Goal: Task Accomplishment & Management: Use online tool/utility

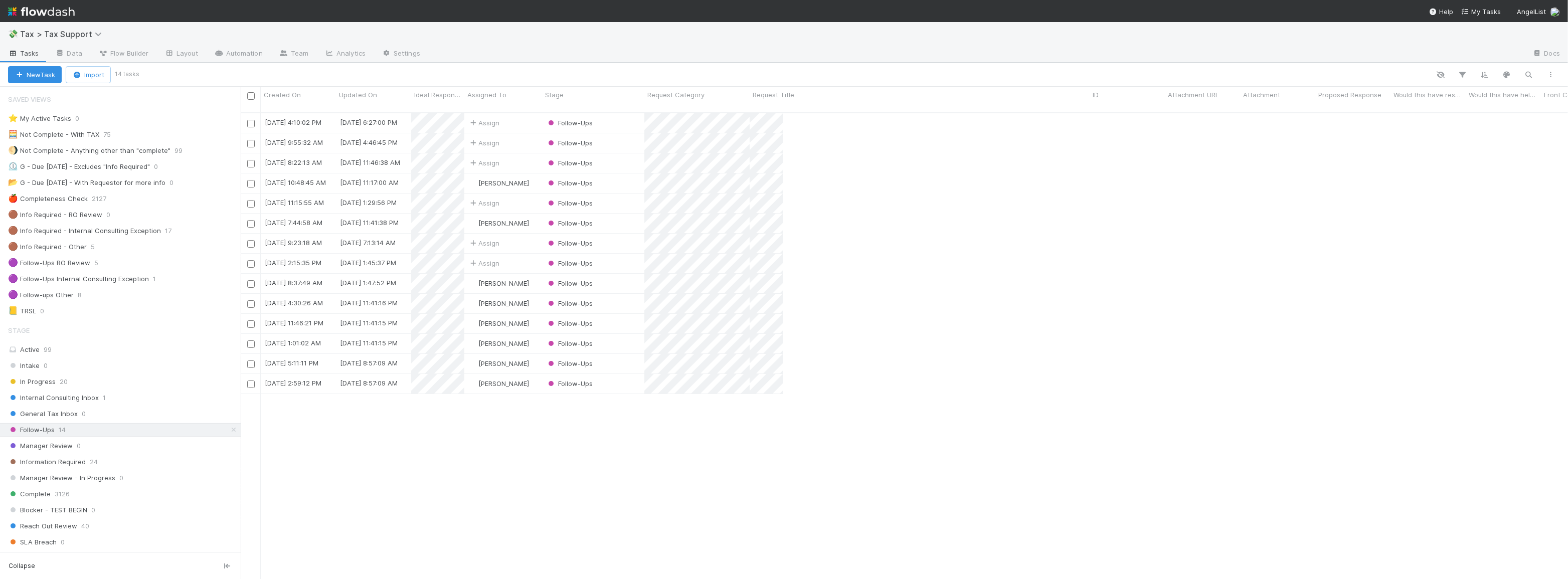
scroll to position [468, 1321]
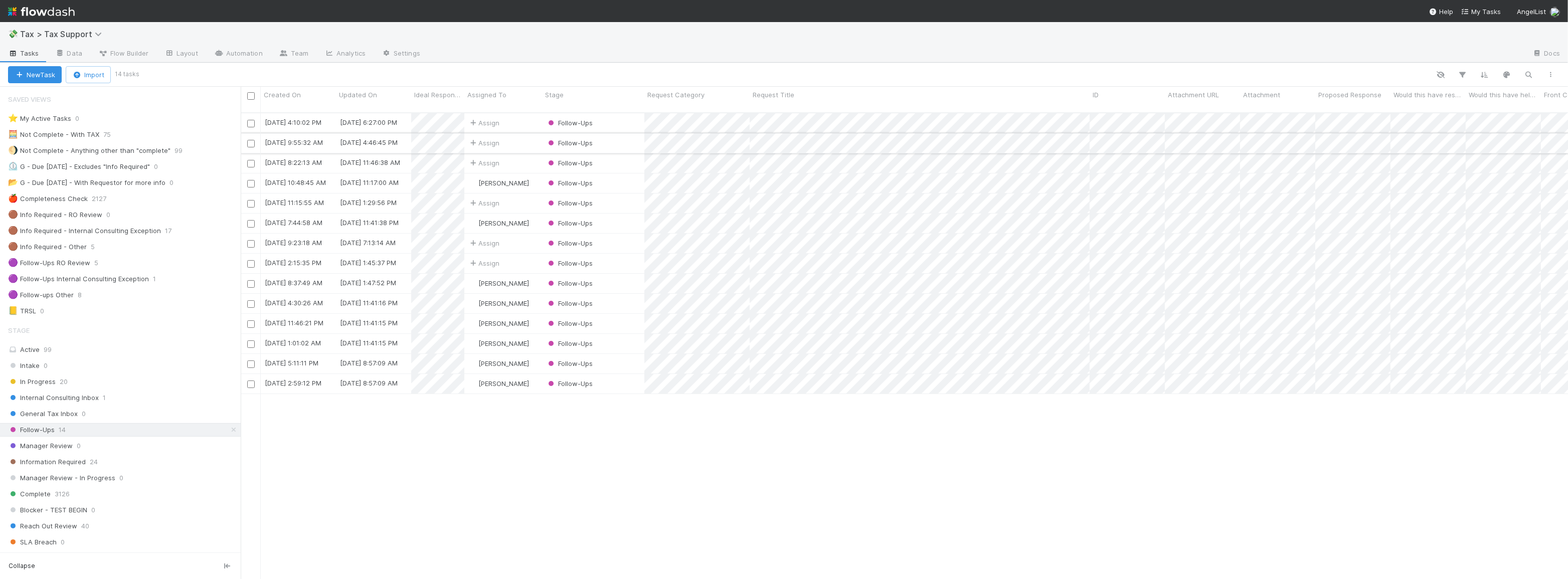
click at [583, 137] on div "Follow-Ups" at bounding box center [593, 143] width 102 height 19
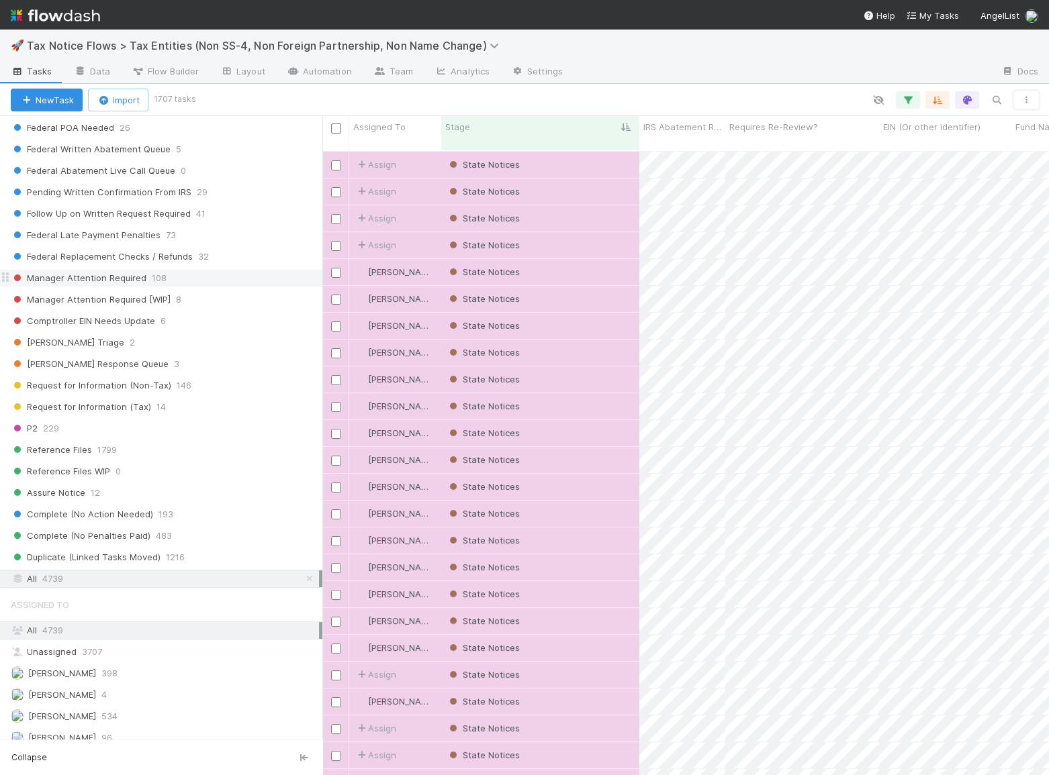
scroll to position [730, 0]
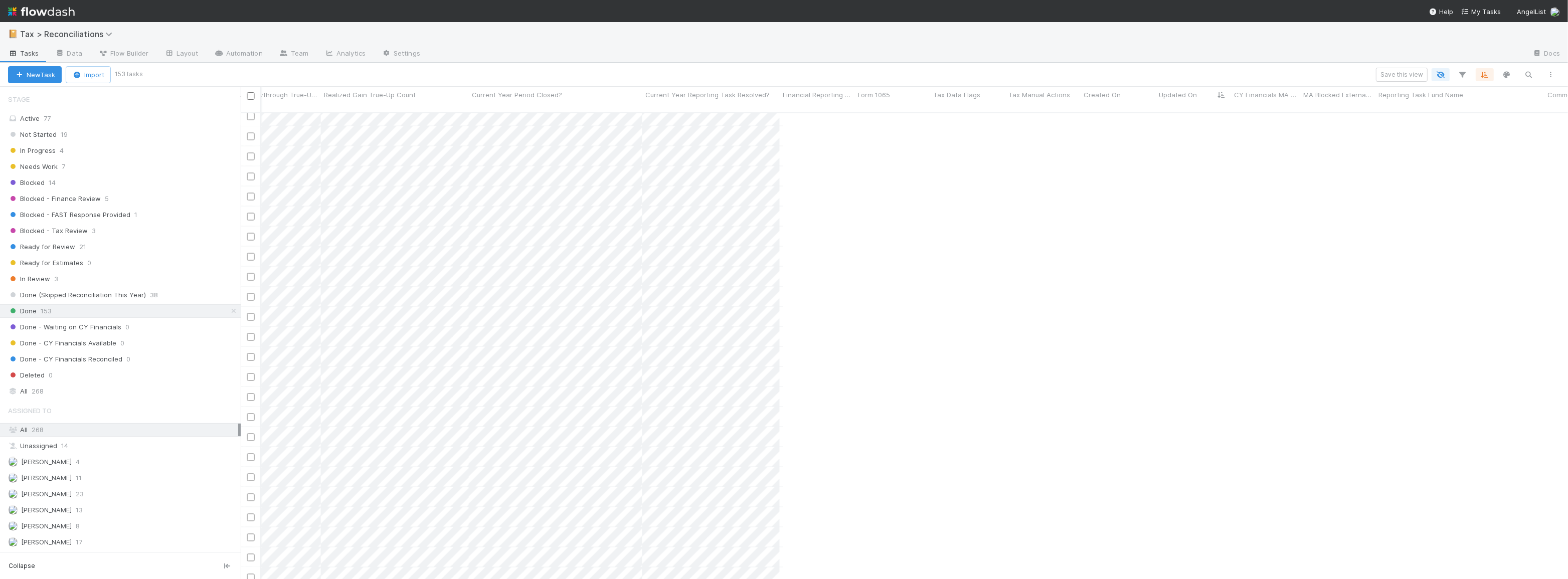
scroll to position [468, 1321]
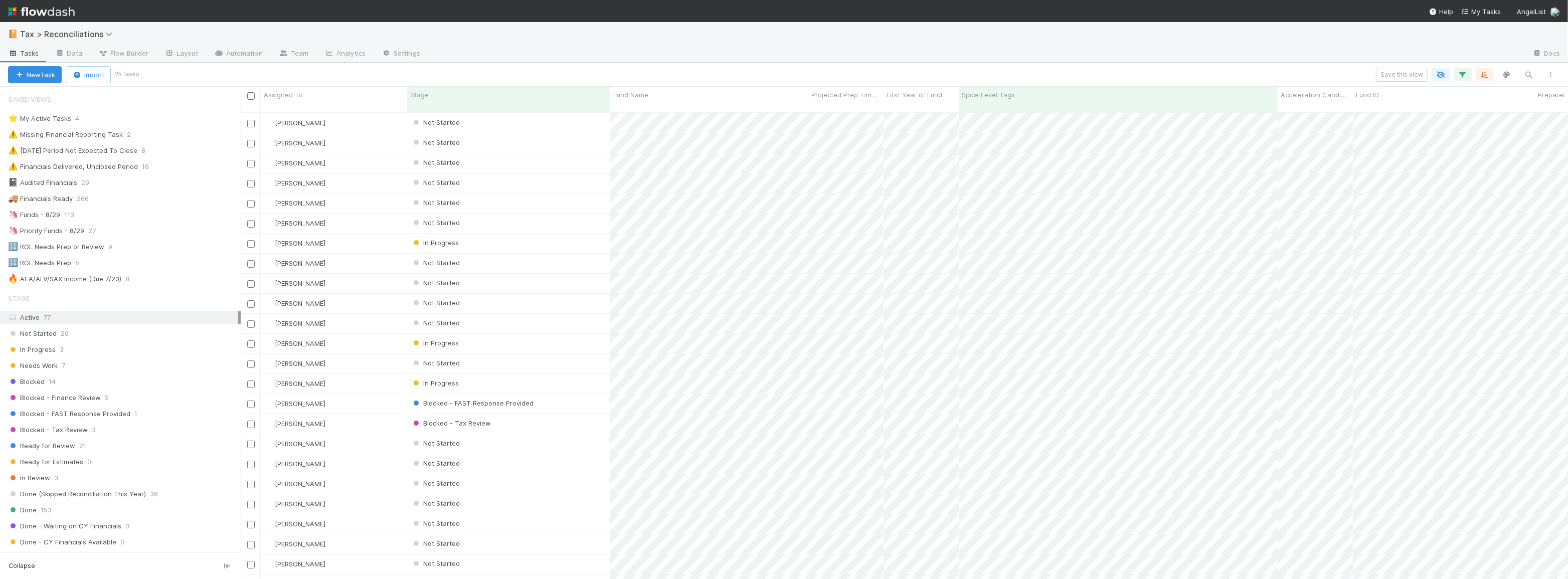
scroll to position [468, 1321]
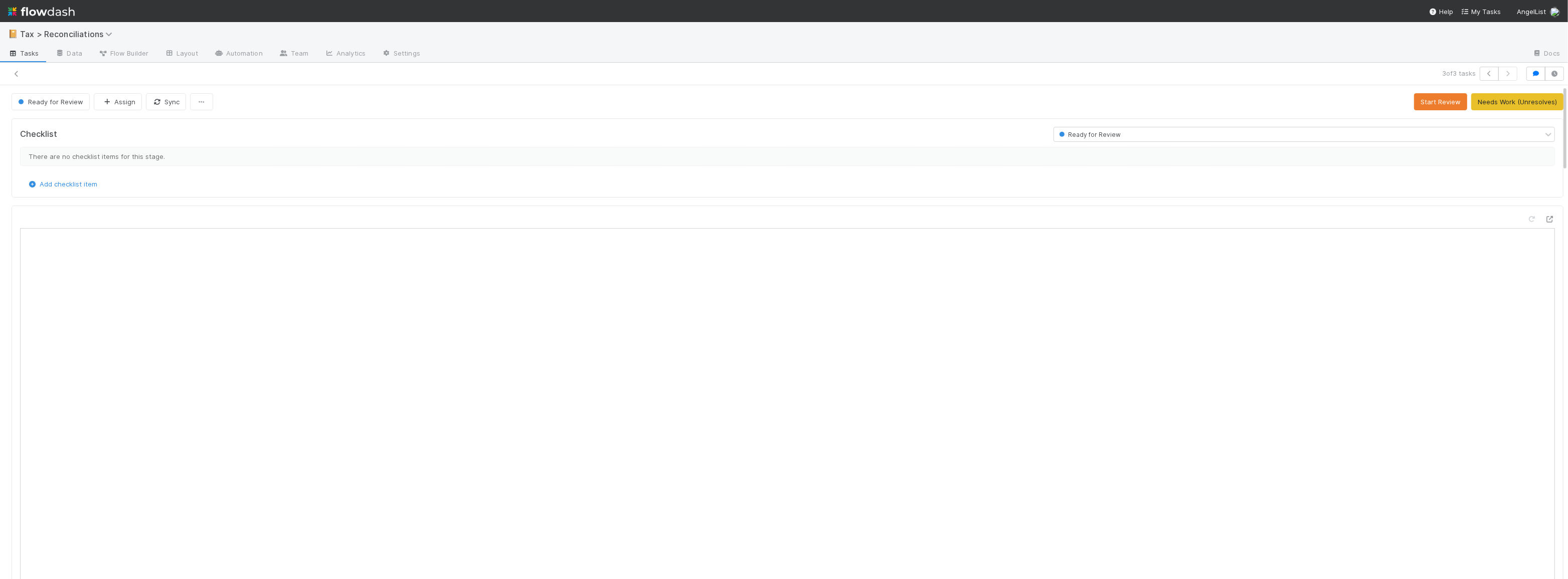
scroll to position [196, 742]
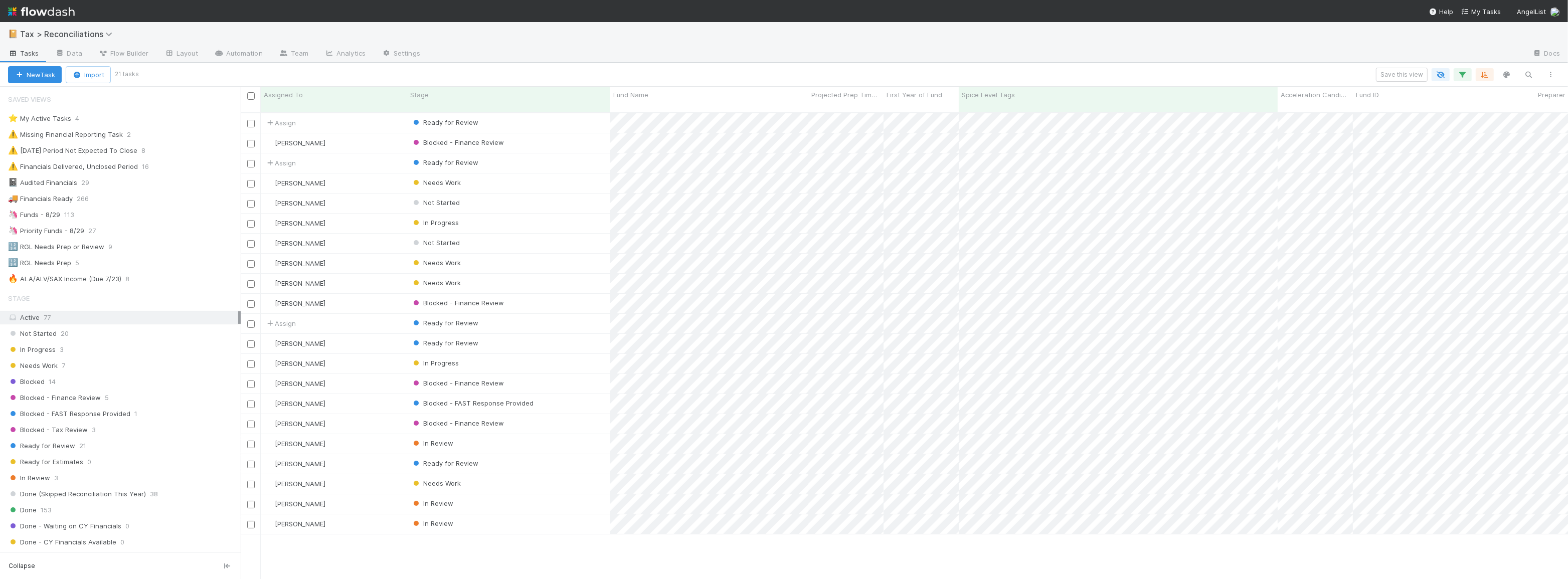
scroll to position [468, 1321]
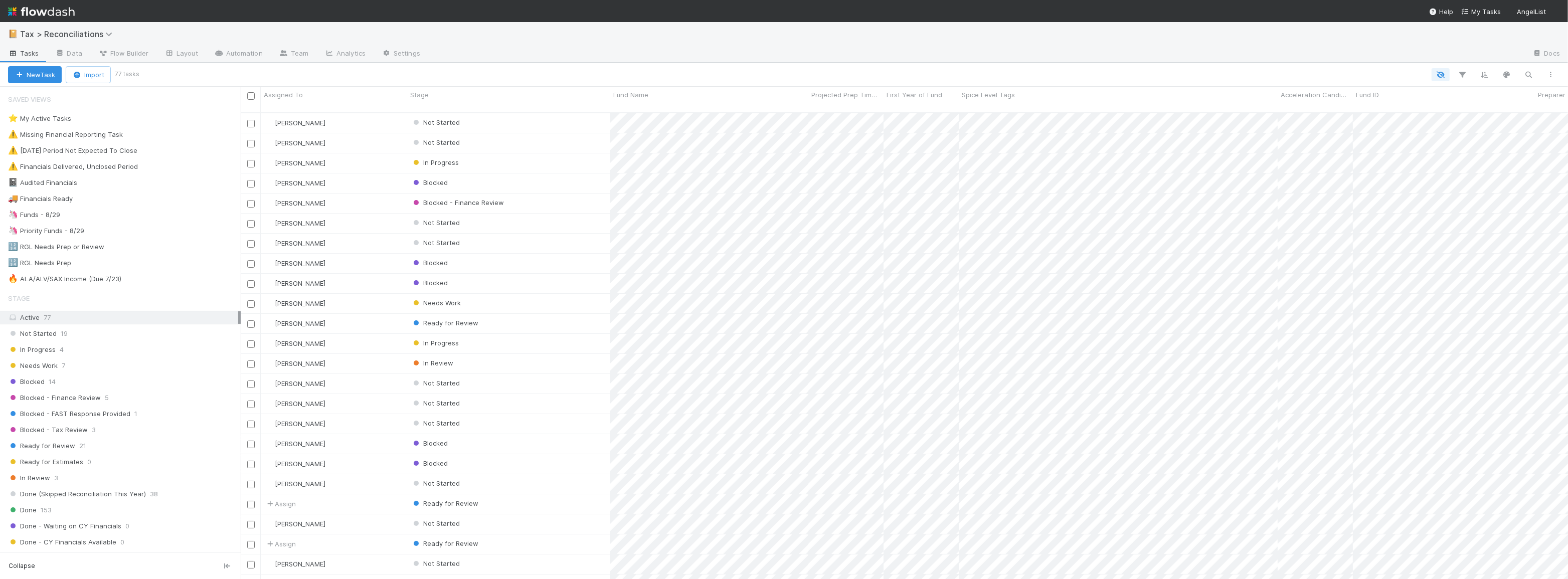
scroll to position [468, 1321]
click at [132, 217] on div "🦄 Funds - 8/29 113" at bounding box center [124, 214] width 232 height 13
click at [1460, 72] on icon "button" at bounding box center [1463, 75] width 10 height 9
click at [1091, 59] on div "1 filter Reset Filters If Form 1065 -> Expected K1s Release Date any is 08/29/2…" at bounding box center [784, 289] width 1568 height 579
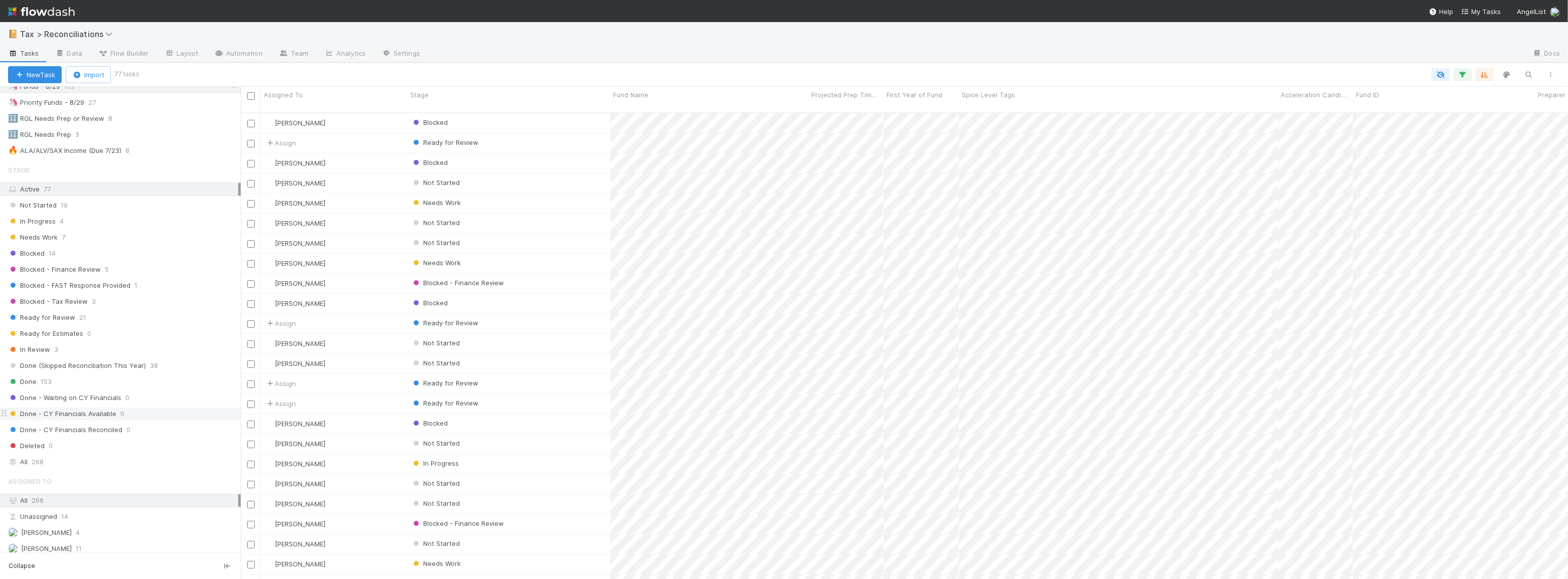
scroll to position [137, 0]
click at [143, 315] on div "Not Started 19 In Progress 4 Needs Work 7 Blocked 14 Blocked - Finance Review 5…" at bounding box center [120, 318] width 241 height 254
click at [111, 310] on div "Ready for Review 21" at bounding box center [124, 309] width 232 height 13
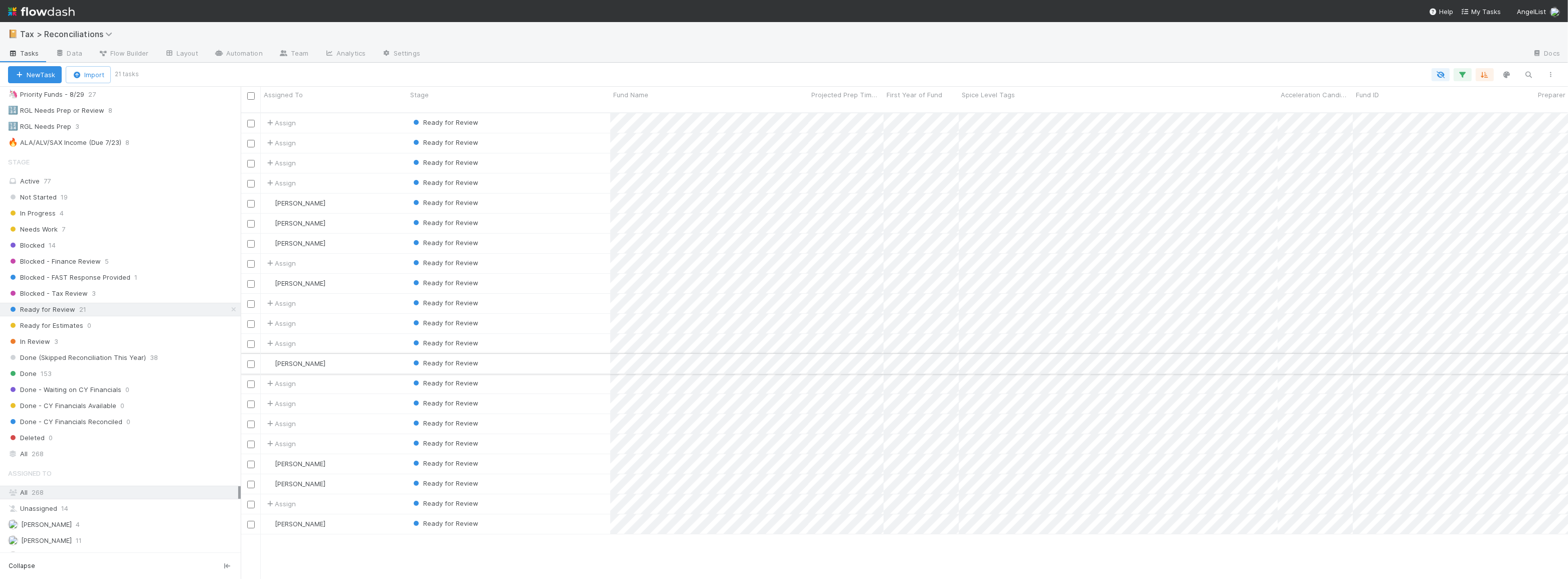
scroll to position [468, 1321]
click at [1466, 74] on icon "button" at bounding box center [1463, 75] width 10 height 9
click at [1179, 141] on link "And.." at bounding box center [1180, 143] width 31 height 14
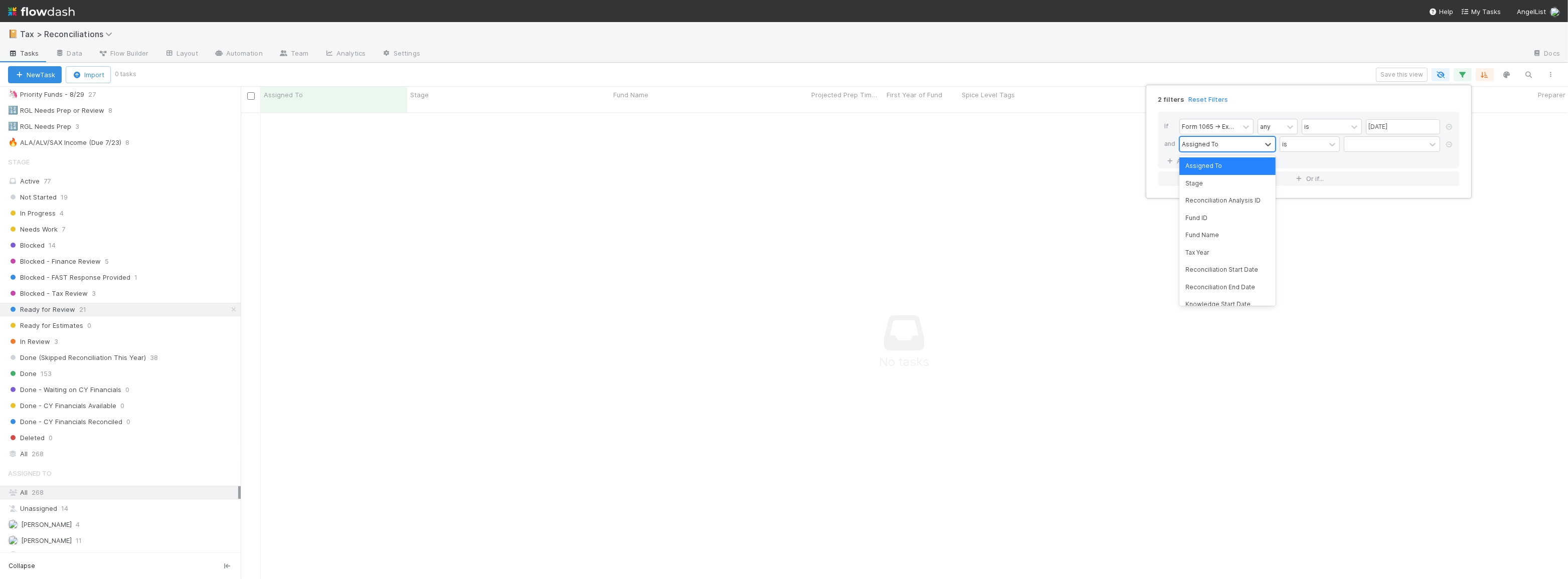
click at [1216, 146] on div "Assigned To" at bounding box center [1200, 144] width 37 height 9
type input "spi"
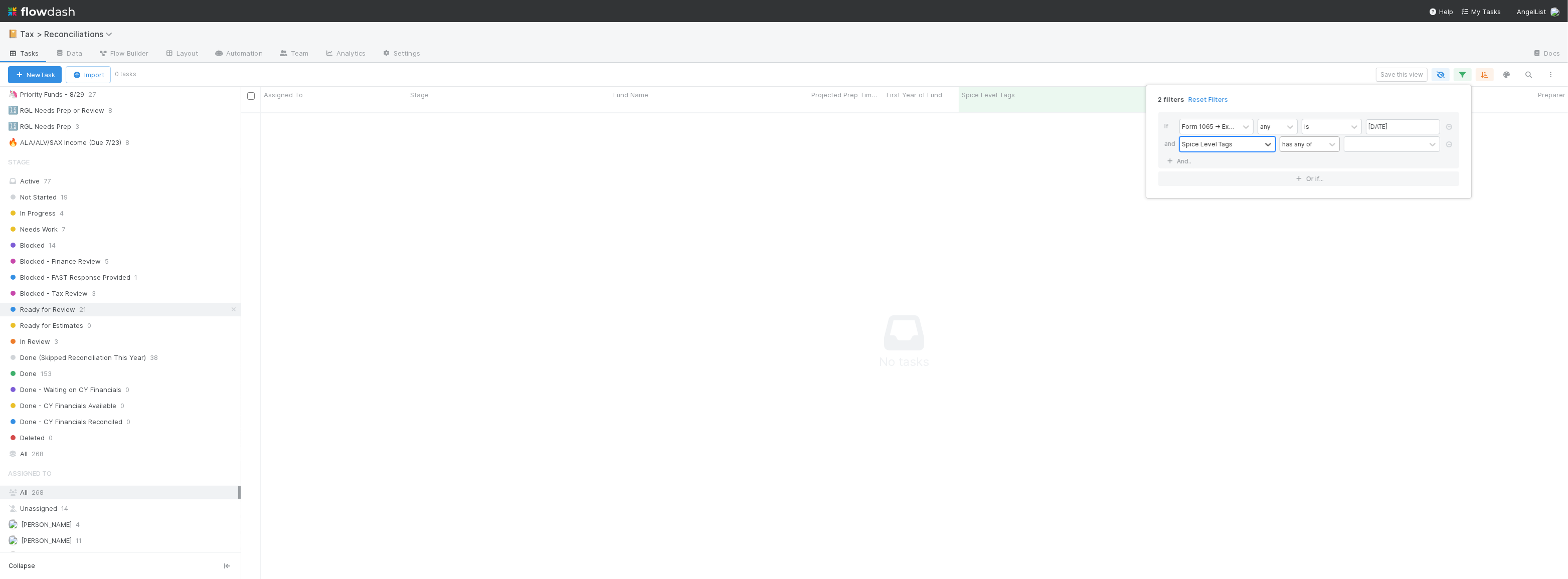
click at [1292, 144] on div "has any of" at bounding box center [1298, 144] width 30 height 9
drag, startPoint x: 1297, startPoint y: 220, endPoint x: 1339, endPoint y: 181, distance: 57.3
click at [1297, 220] on div "has none of" at bounding box center [1310, 218] width 61 height 17
click at [1360, 147] on div at bounding box center [1385, 143] width 81 height 14
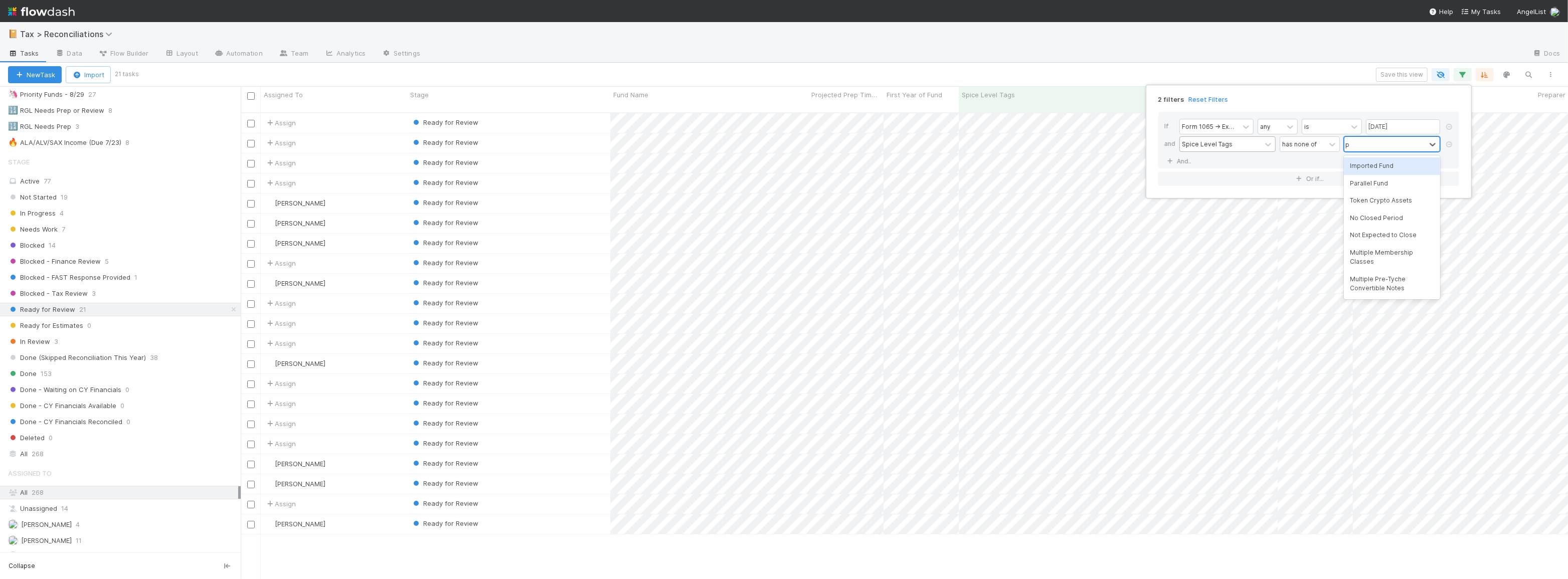
scroll to position [468, 1321]
type input "par"
click at [1359, 167] on div "Parallel Fund" at bounding box center [1392, 166] width 96 height 17
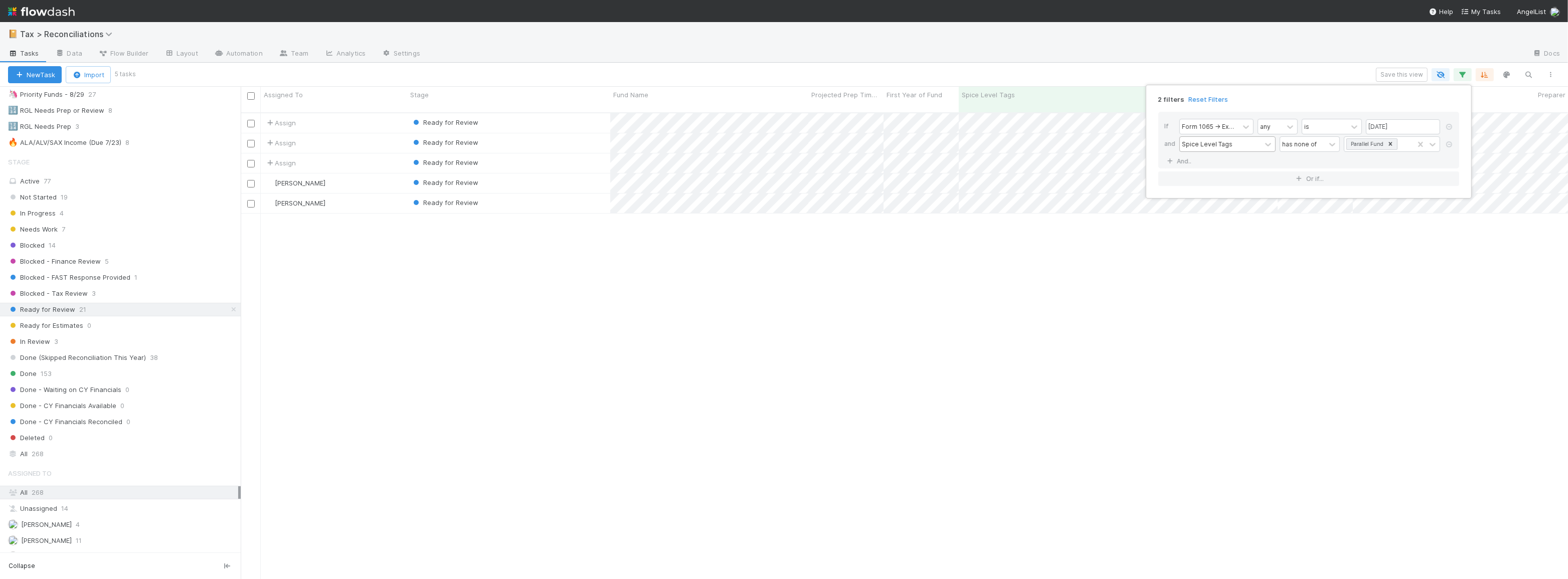
click at [1168, 72] on div "2 filters Reset Filters If Form 1065 -> Expected K1s Release Date any is 08/29/…" at bounding box center [784, 289] width 1568 height 579
click at [1008, 356] on div "Assign Ready for Review 3 1 0 9 1/28/25, 8:46:29 AM 8/10/25, 11:22:16 AM 1 Assi…" at bounding box center [904, 350] width 1327 height 474
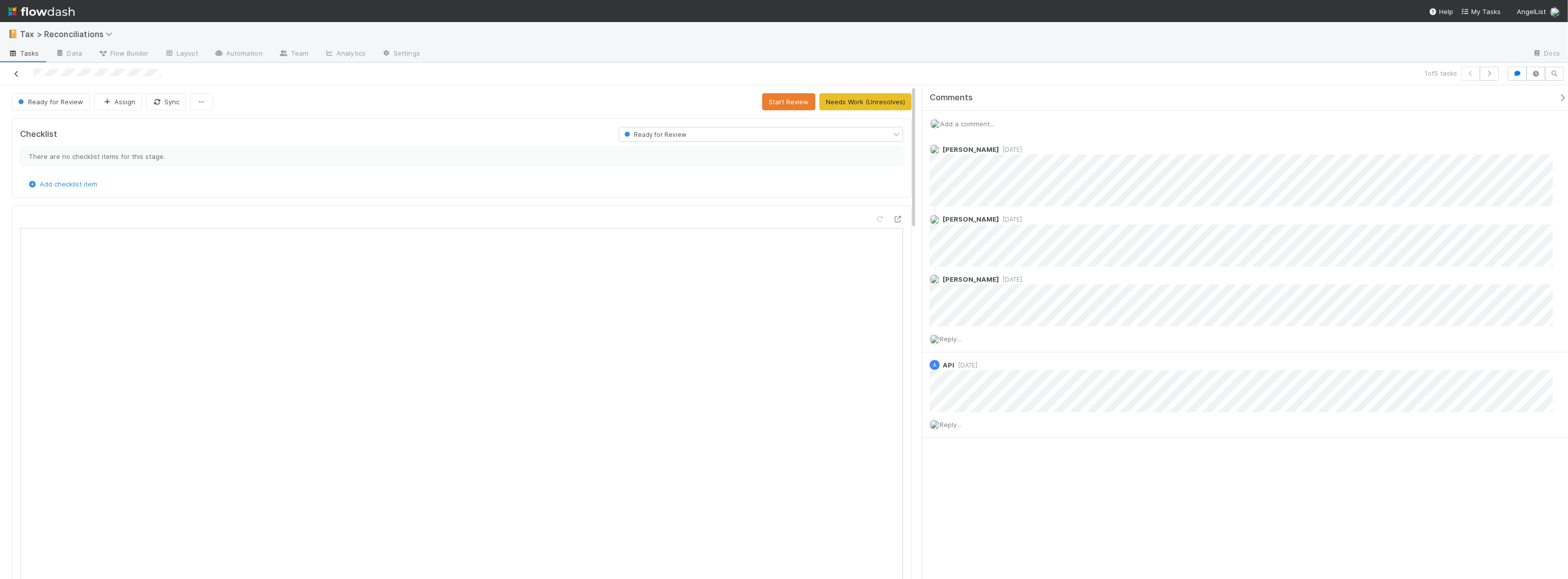
click at [19, 73] on icon at bounding box center [16, 74] width 10 height 7
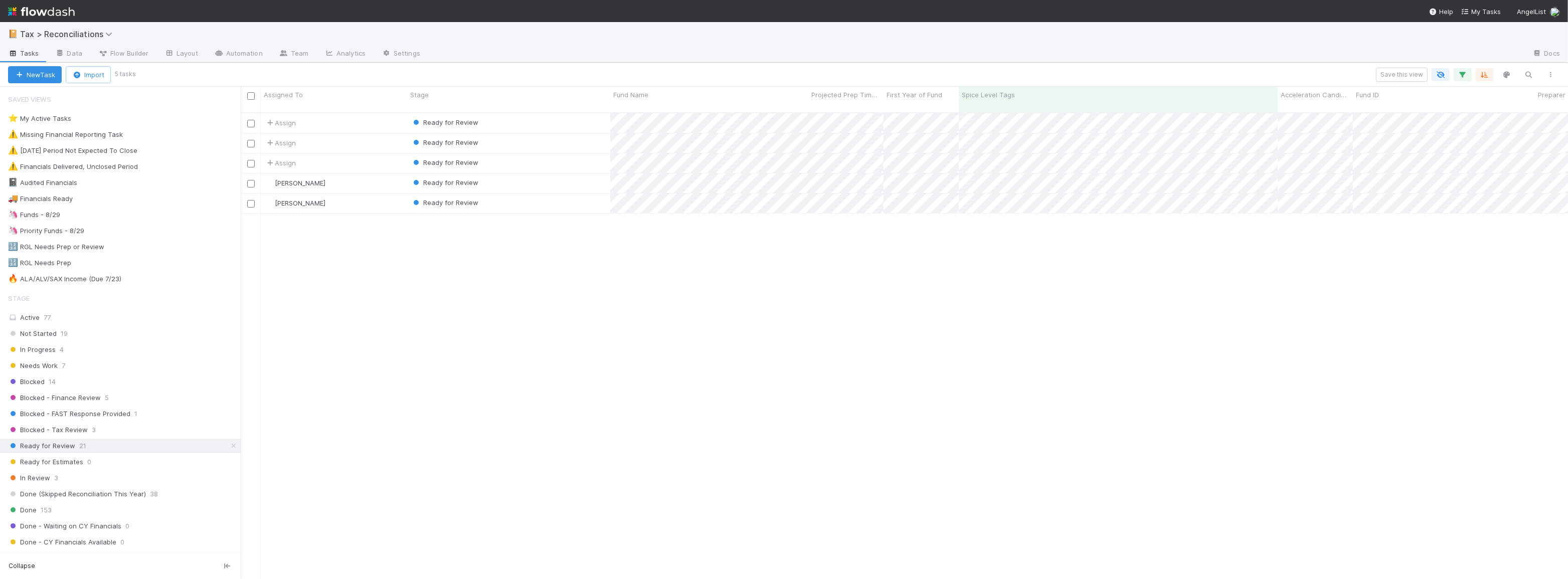
scroll to position [468, 1321]
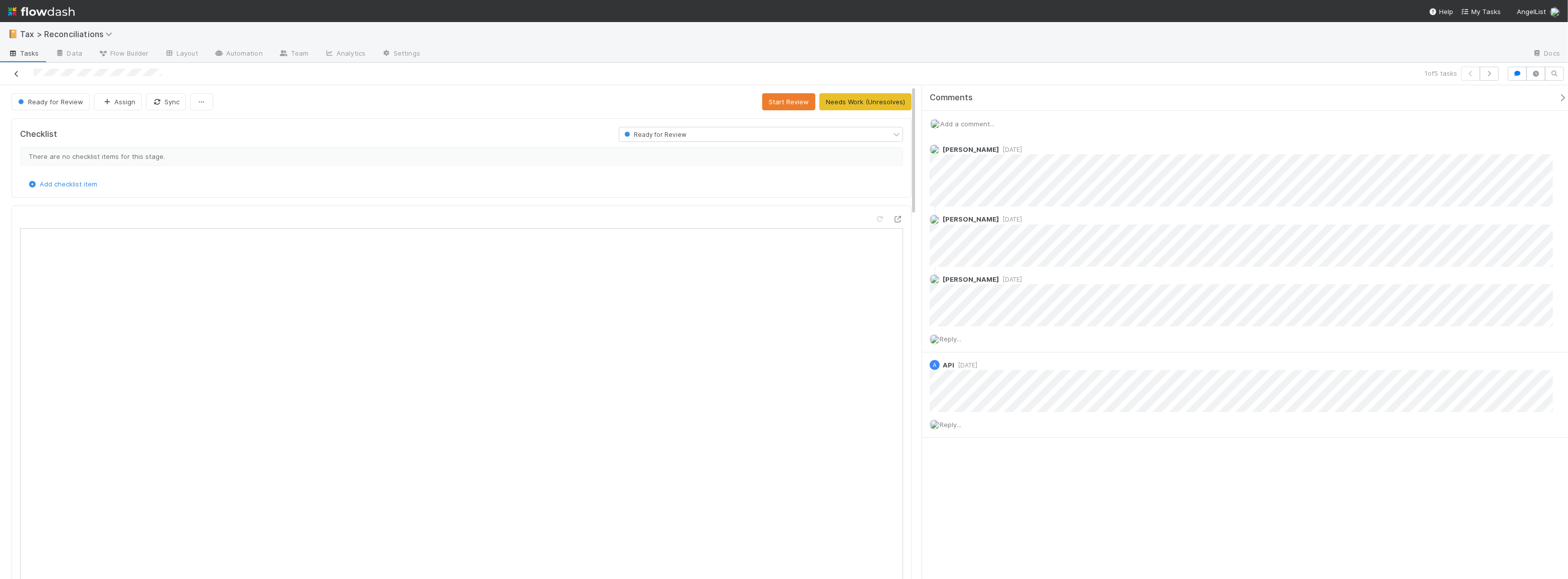
click at [13, 76] on icon at bounding box center [16, 74] width 10 height 7
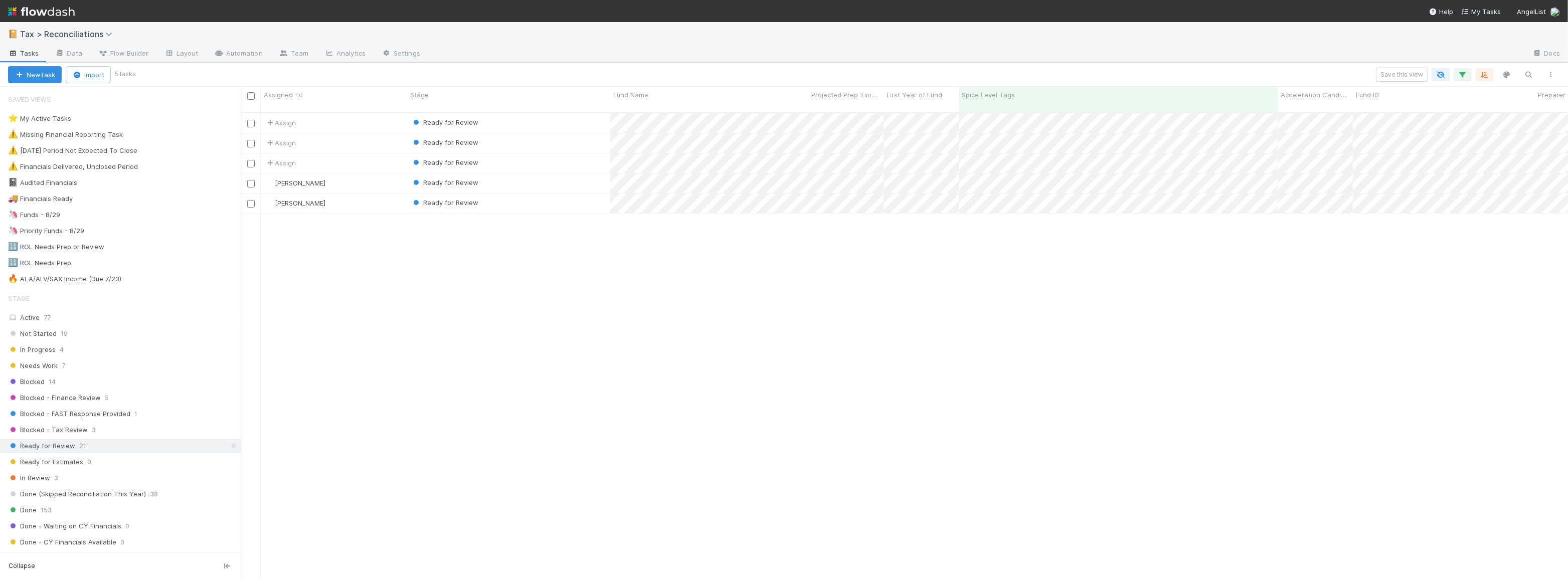
scroll to position [468, 1321]
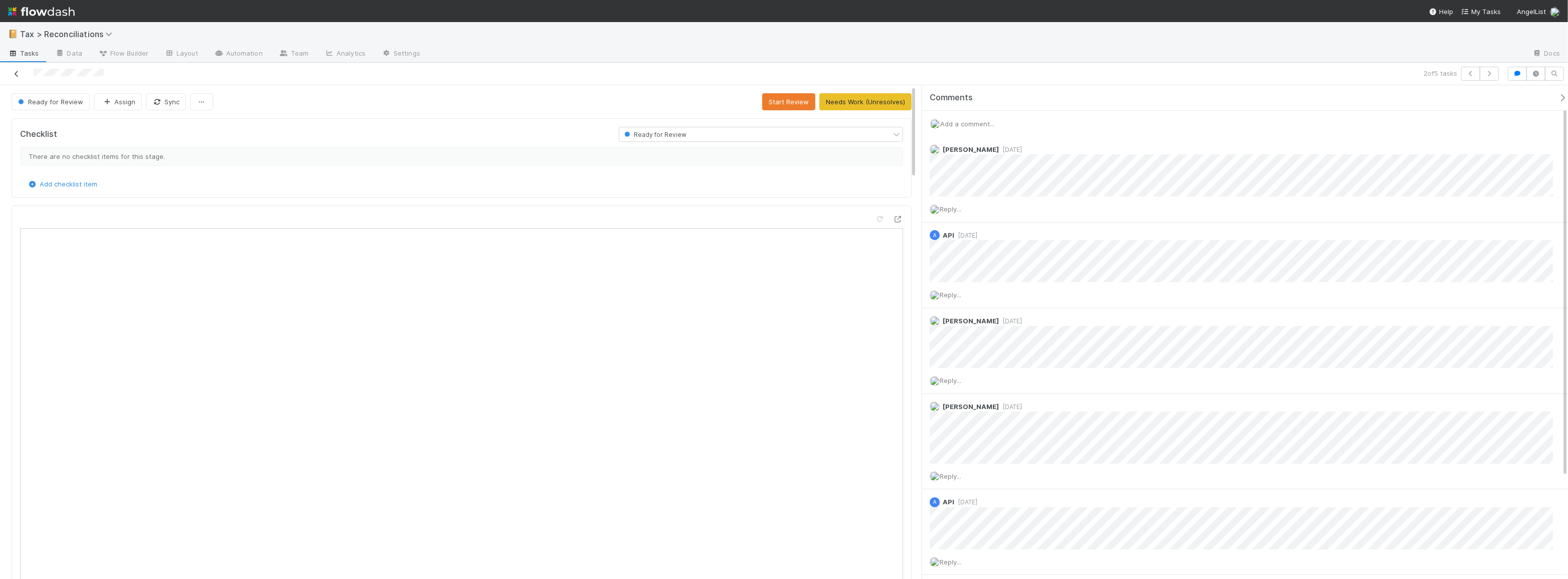
click at [13, 69] on link at bounding box center [16, 73] width 10 height 10
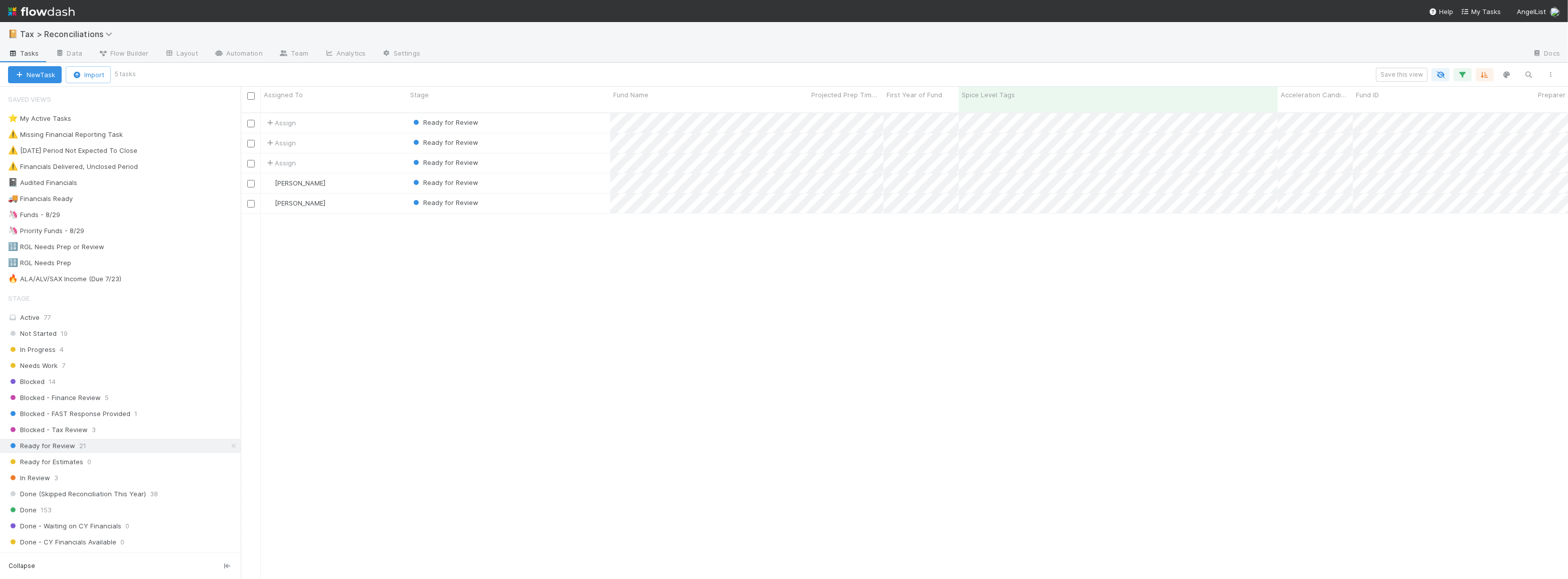
scroll to position [468, 1321]
